Goal: Information Seeking & Learning: Find specific fact

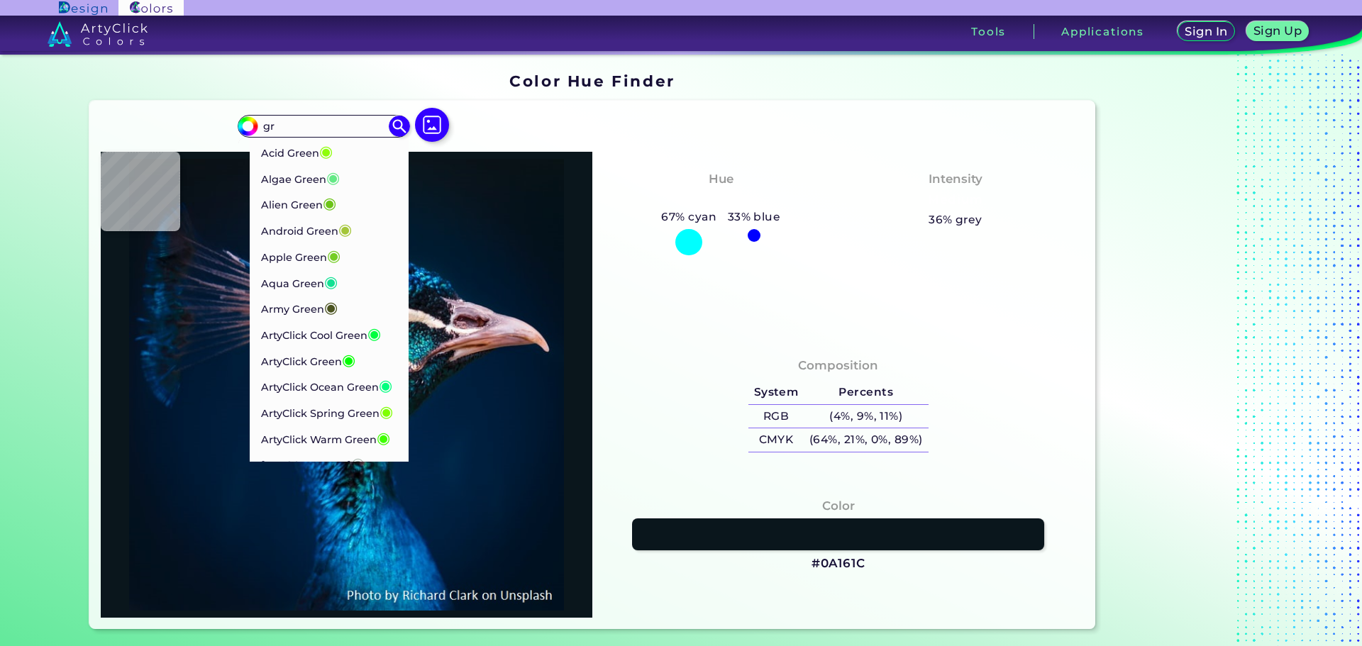
type input "g"
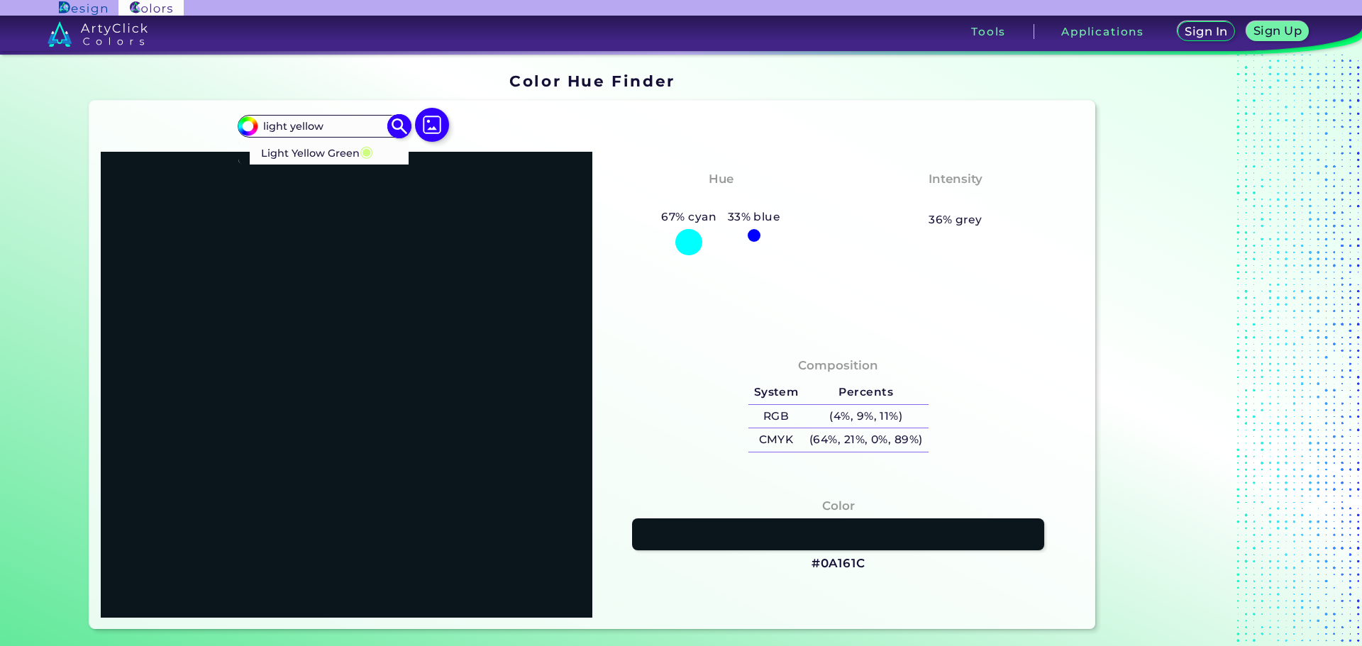
click at [389, 127] on img at bounding box center [399, 125] width 25 height 25
drag, startPoint x: 375, startPoint y: 121, endPoint x: 402, endPoint y: 121, distance: 27.7
click at [377, 122] on input "light yellow" at bounding box center [323, 125] width 132 height 19
click at [402, 121] on img at bounding box center [399, 125] width 25 height 25
click at [330, 128] on input "light yellow" at bounding box center [323, 125] width 132 height 19
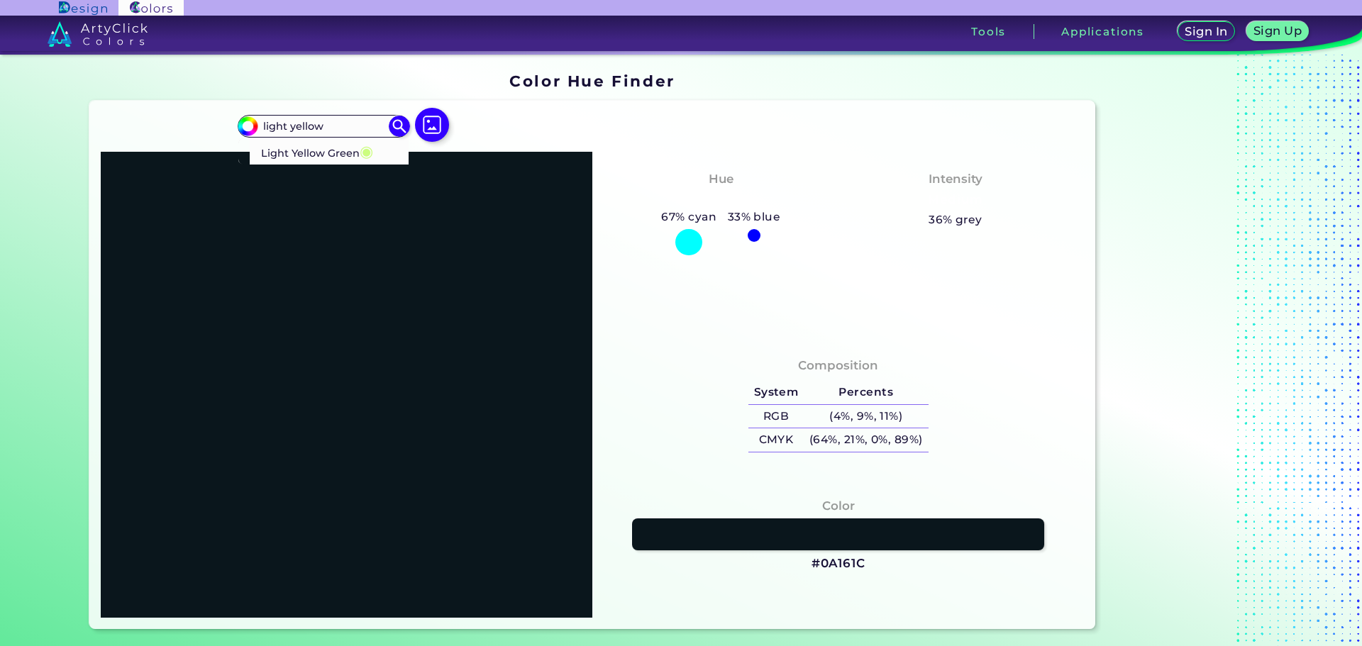
drag, startPoint x: 291, startPoint y: 126, endPoint x: 223, endPoint y: 126, distance: 68.1
click at [223, 126] on div "#0a161c light yellow Light Yellow Green ◉ Acadia ◉ Acid Green ◉ Aero Blue ◉ Ala…" at bounding box center [592, 365] width 1007 height 528
click at [275, 121] on input "light yellow" at bounding box center [323, 125] width 132 height 19
drag, startPoint x: 284, startPoint y: 129, endPoint x: 251, endPoint y: 121, distance: 34.2
click at [251, 121] on div "#0a161c light yellow Light Yellow Green ◉ Acadia ◉ Acid Green ◉ Aero Blue ◉ Ala…" at bounding box center [324, 126] width 172 height 23
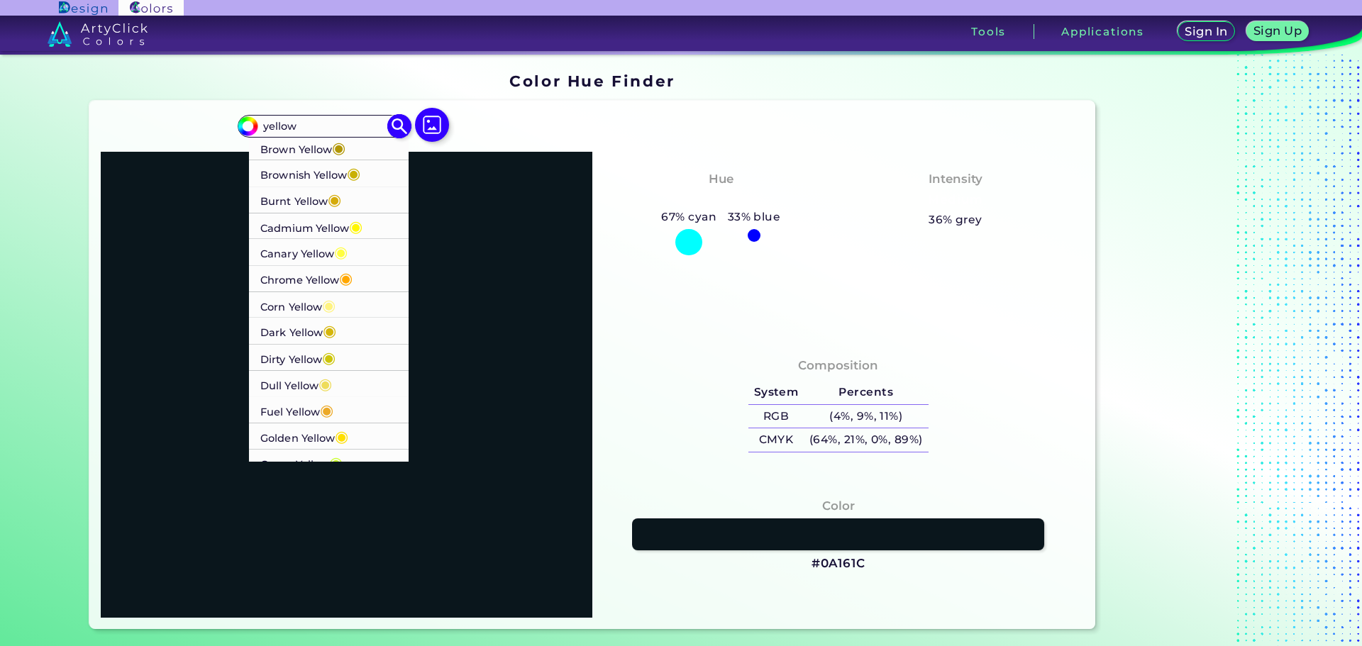
scroll to position [142, 0]
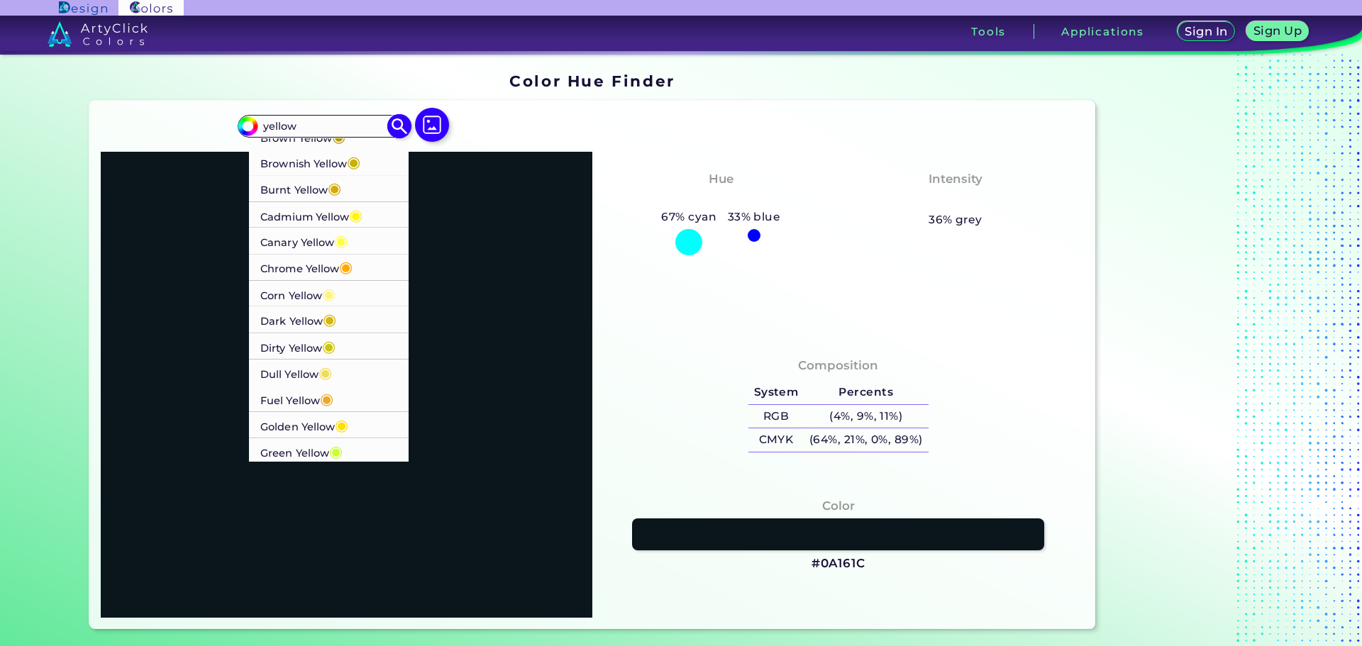
type input "yellow"
click at [291, 295] on p "Corn Yellow ◉" at bounding box center [297, 293] width 75 height 26
type input "#fff380"
type input "#FFF380"
